Goal: Manage account settings

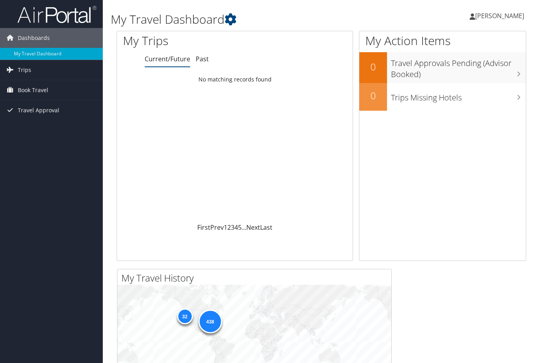
click at [511, 15] on span "[PERSON_NAME]" at bounding box center [499, 15] width 49 height 9
click at [486, 68] on link "View Travel Profile" at bounding box center [480, 70] width 88 height 13
click at [512, 18] on span "[PERSON_NAME]" at bounding box center [499, 15] width 49 height 9
click at [454, 129] on link "Sign Out" at bounding box center [480, 128] width 88 height 13
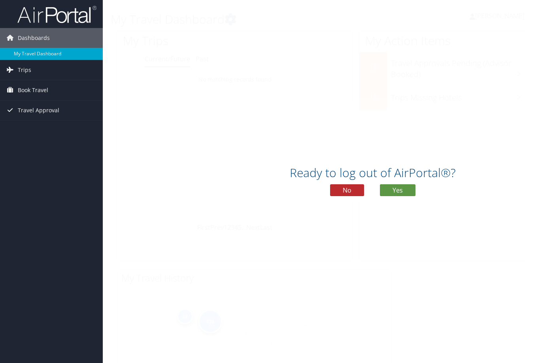
click at [406, 196] on button "Yes" at bounding box center [398, 190] width 36 height 12
